Goal: Information Seeking & Learning: Check status

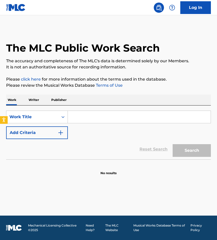
drag, startPoint x: 0, startPoint y: 0, endPoint x: 185, endPoint y: 7, distance: 185.5
click at [185, 7] on link "Log In" at bounding box center [195, 7] width 31 height 13
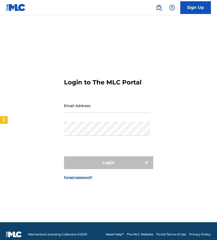
click at [86, 111] on input "Email Address" at bounding box center [107, 106] width 86 height 15
type input "[EMAIL_ADDRESS][DOMAIN_NAME]"
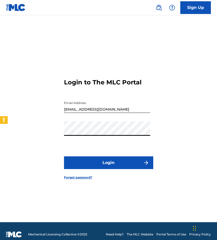
click at [64, 157] on button "Login" at bounding box center [108, 163] width 89 height 13
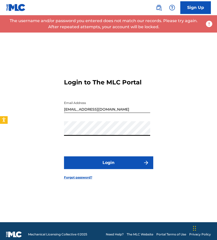
click at [0, 120] on html "Accessibility Screen-Reader Guide, Feedback, and Issue Reporting | New window C…" at bounding box center [108, 120] width 217 height 240
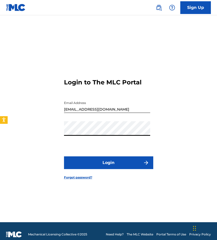
click at [64, 157] on button "Login" at bounding box center [108, 163] width 89 height 13
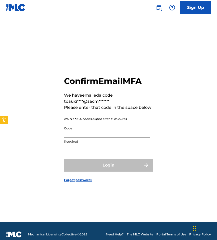
click at [118, 129] on input "Code" at bounding box center [107, 131] width 86 height 15
drag, startPoint x: 46, startPoint y: 52, endPoint x: 55, endPoint y: 69, distance: 18.8
click at [46, 52] on div "Confirm Email MFA We have emailed a code to auxi****@sacm******* Please enter t…" at bounding box center [108, 125] width 217 height 195
click at [95, 134] on input "Code" at bounding box center [107, 131] width 86 height 15
paste input "966447"
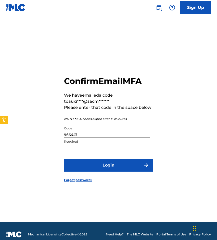
type input "966447"
click at [64, 159] on button "Login" at bounding box center [108, 165] width 89 height 13
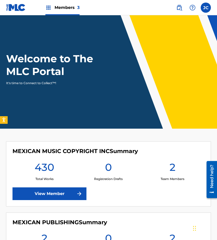
click at [46, 138] on main "Welcome to The MLC Portal It's time to Connect to Collect™! MEXICAN MUSIC COPYR…" at bounding box center [108, 185] width 217 height 340
click at [22, 10] on img at bounding box center [16, 7] width 20 height 7
click at [64, 11] on div "Members 3" at bounding box center [62, 7] width 34 height 15
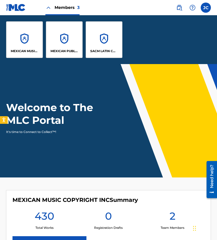
click at [74, 12] on div "Members 3" at bounding box center [62, 7] width 34 height 15
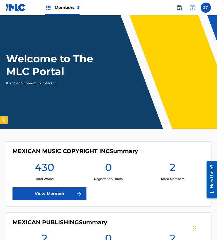
click at [183, 7] on link at bounding box center [179, 8] width 10 height 10
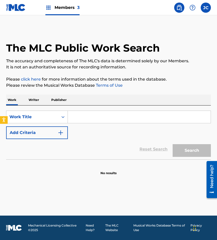
click at [47, 136] on button "Add Criteria" at bounding box center [37, 133] width 62 height 13
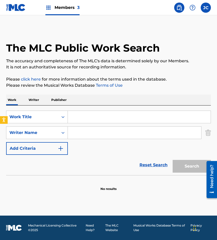
click at [107, 118] on input "Search Form" at bounding box center [139, 117] width 143 height 12
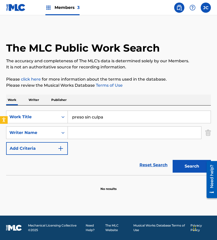
type input "preso sin culpa"
type input "buendia"
click at [172, 160] on button "Search" at bounding box center [191, 166] width 38 height 13
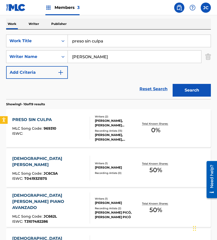
scroll to position [76, 0]
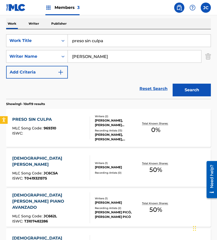
click at [64, 124] on div "PRESO SIN CULPA MLC Song Code : 969310 ISWC :" at bounding box center [51, 128] width 78 height 23
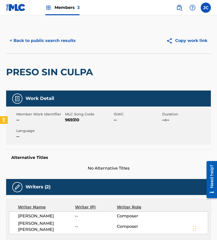
click at [75, 121] on span "969310" at bounding box center [88, 120] width 47 height 6
copy span "969310"
click at [40, 53] on div "< Back to public search results Copy work link" at bounding box center [108, 40] width 204 height 25
click at [49, 40] on button "< Back to public search results" at bounding box center [42, 40] width 73 height 13
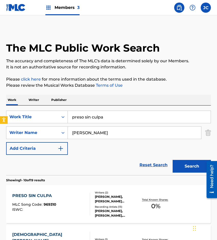
scroll to position [76, 0]
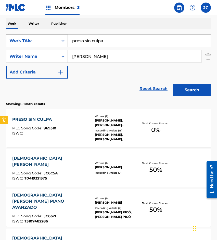
drag, startPoint x: 115, startPoint y: 42, endPoint x: 59, endPoint y: 42, distance: 55.5
click at [63, 43] on div "SearchWithCriteria09368b08-298b-4663-b82b-2edd5fa06bd6 Work Title preso sin cul…" at bounding box center [108, 40] width 204 height 13
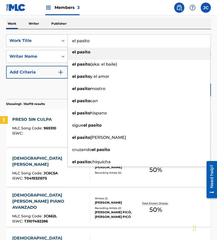
type input "el pasito"
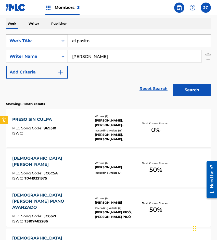
type input "+"
type input "buendia"
click at [172, 84] on button "Search" at bounding box center [191, 90] width 38 height 13
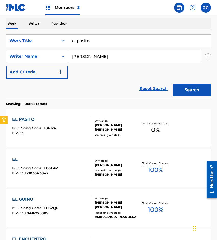
click at [101, 134] on div "Recording Artists ( 0 )" at bounding box center [117, 135] width 44 height 4
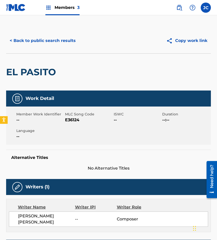
click at [75, 118] on span "E36124" at bounding box center [88, 120] width 47 height 6
copy span "2"
click at [70, 121] on span "E36124" at bounding box center [88, 120] width 47 height 6
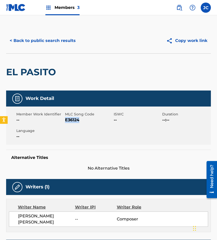
copy span "E36124"
drag, startPoint x: 42, startPoint y: 59, endPoint x: 48, endPoint y: 45, distance: 15.6
click at [42, 59] on div "EL PASITO" at bounding box center [32, 72] width 52 height 37
click at [50, 42] on button "< Back to public search results" at bounding box center [42, 40] width 73 height 13
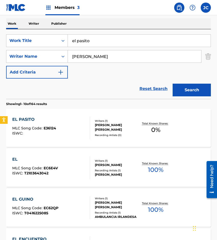
click at [108, 38] on input "el pasito" at bounding box center [139, 41] width 143 height 12
type input "no mientas mas"
type input "cafuentes"
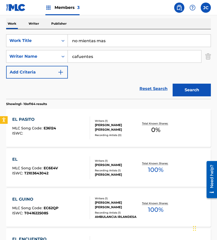
click at [172, 84] on button "Search" at bounding box center [191, 90] width 38 height 13
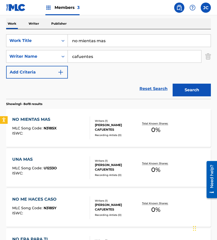
click at [80, 127] on div "NO MIENTAS MAS MLC Song Code : N3185X ISWC :" at bounding box center [51, 128] width 78 height 23
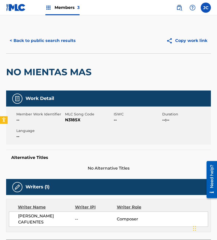
click at [68, 120] on span "N3185X" at bounding box center [88, 120] width 47 height 6
copy span "N3185X"
click at [66, 74] on h2 "NO MIENTAS MAS" at bounding box center [50, 71] width 88 height 11
click at [68, 42] on button "< Back to public search results" at bounding box center [42, 40] width 73 height 13
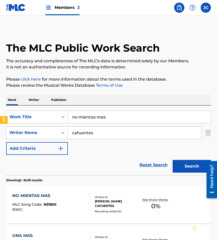
scroll to position [76, 0]
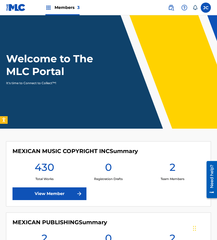
click at [98, 166] on div "0 Registration Drafts" at bounding box center [108, 171] width 64 height 20
click at [76, 187] on div "MEXICAN MUSIC COPYRIGHT INC Summary 430 Total Works 0 Registration Drafts 2 Tea…" at bounding box center [108, 174] width 204 height 65
click at [76, 190] on link "View Member" at bounding box center [49, 194] width 74 height 13
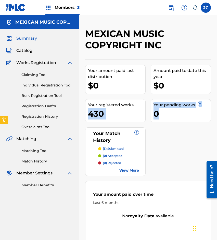
drag, startPoint x: 86, startPoint y: 113, endPoint x: 159, endPoint y: 117, distance: 73.5
click at [158, 116] on div "Your amount paid last distribution $0 Amount paid to date this year $0 Your reg…" at bounding box center [148, 184] width 126 height 248
drag, startPoint x: 172, startPoint y: 137, endPoint x: 127, endPoint y: 116, distance: 49.8
click at [172, 137] on div "Your amount paid last distribution $0 Amount paid to date this year $0 Your reg…" at bounding box center [148, 184] width 126 height 248
drag, startPoint x: 89, startPoint y: 106, endPoint x: 183, endPoint y: 119, distance: 95.1
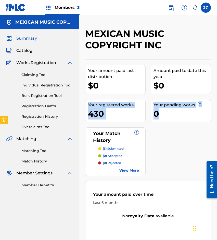
click at [183, 119] on div "Your amount paid last distribution $0 Amount paid to date this year $0 Your reg…" at bounding box center [148, 184] width 126 height 248
click at [191, 140] on div "Your amount paid last distribution $0 Amount paid to date this year $0 Your reg…" at bounding box center [148, 184] width 126 height 248
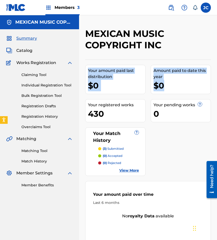
drag, startPoint x: 88, startPoint y: 69, endPoint x: 197, endPoint y: 86, distance: 109.6
click at [197, 86] on div "Your amount paid last distribution $0 Amount paid to date this year $0 Your reg…" at bounding box center [148, 184] width 126 height 248
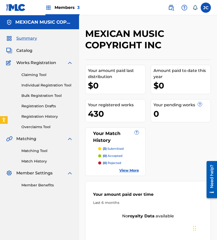
click at [186, 127] on div "Your amount paid last distribution $0 Amount paid to date this year $0 Your reg…" at bounding box center [148, 184] width 126 height 248
click at [24, 52] on span "Catalog" at bounding box center [24, 51] width 16 height 6
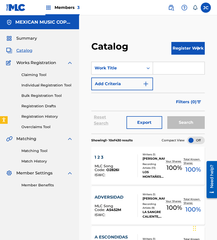
click at [20, 8] on img at bounding box center [16, 7] width 20 height 7
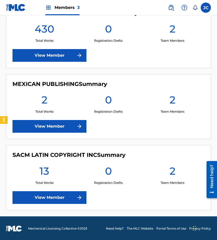
scroll to position [139, 0]
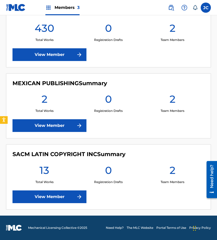
click at [78, 191] on link "View Member" at bounding box center [49, 197] width 74 height 13
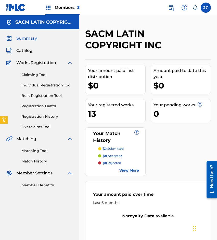
click at [44, 116] on link "Registration History" at bounding box center [46, 116] width 51 height 5
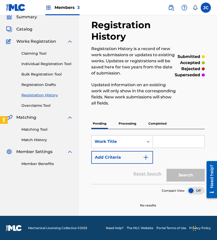
scroll to position [22, 0]
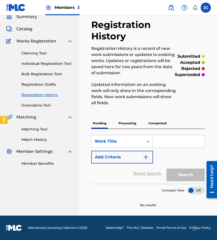
click at [122, 126] on p "Processing" at bounding box center [127, 123] width 21 height 11
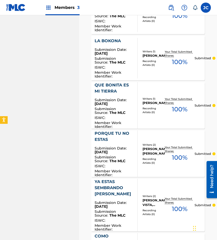
scroll to position [325, 0]
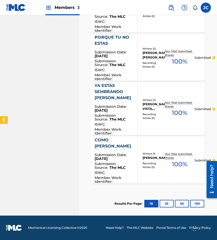
click at [170, 203] on button "25" at bounding box center [166, 204] width 14 height 8
click at [16, 6] on img at bounding box center [16, 7] width 20 height 7
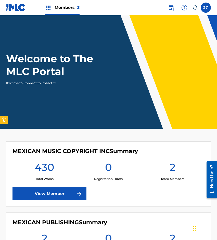
click at [59, 191] on link "View Member" at bounding box center [49, 194] width 74 height 13
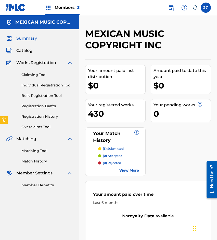
click at [40, 118] on link "Registration History" at bounding box center [46, 116] width 51 height 5
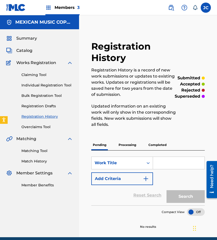
click at [137, 146] on p "Processing" at bounding box center [127, 145] width 21 height 11
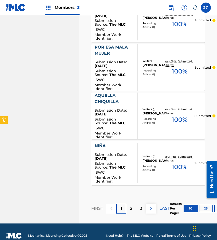
scroll to position [511, 0]
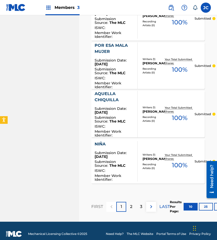
click at [216, 203] on button "50" at bounding box center [221, 207] width 14 height 8
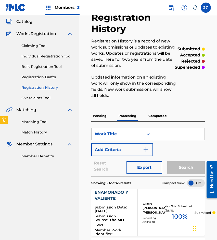
scroll to position [0, 0]
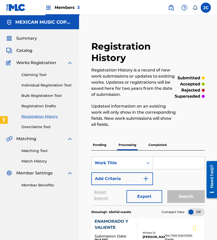
click at [12, 6] on img at bounding box center [16, 7] width 20 height 7
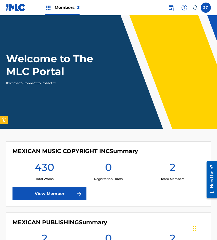
click at [173, 66] on div "Welcome to The MLC Portal It's time to Connect to Collect™!" at bounding box center [108, 68] width 217 height 33
